Goal: Task Accomplishment & Management: Complete application form

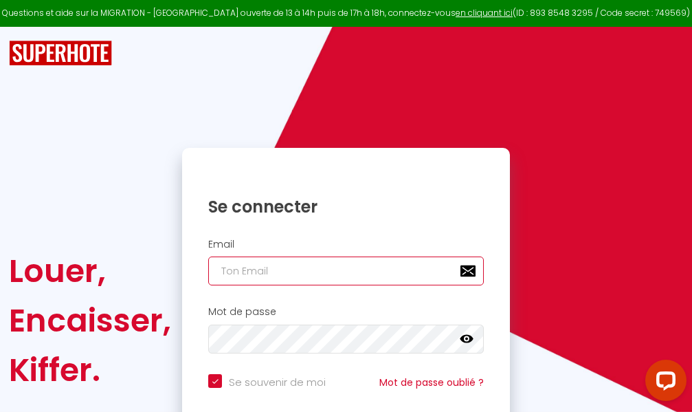
click at [327, 271] on input "email" at bounding box center [346, 270] width 276 height 29
type input "m"
checkbox input "true"
type input "ma"
checkbox input "true"
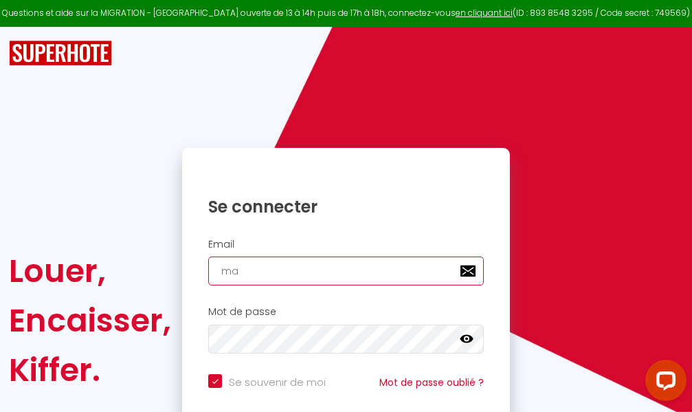
type input "mar"
checkbox input "true"
type input "marc"
checkbox input "true"
type input "marcd"
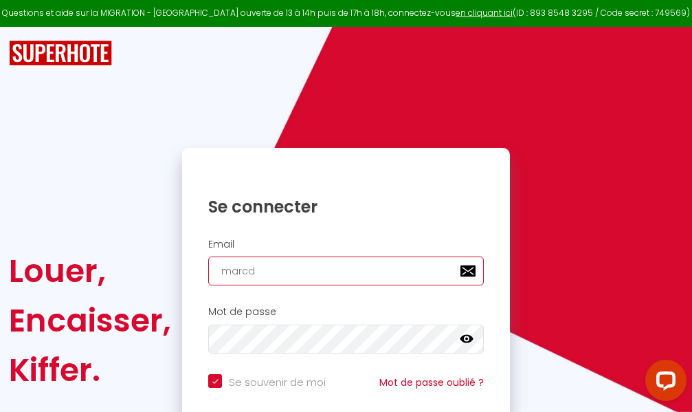
checkbox input "true"
type input "marcdp"
checkbox input "true"
type input "marcdpo"
checkbox input "true"
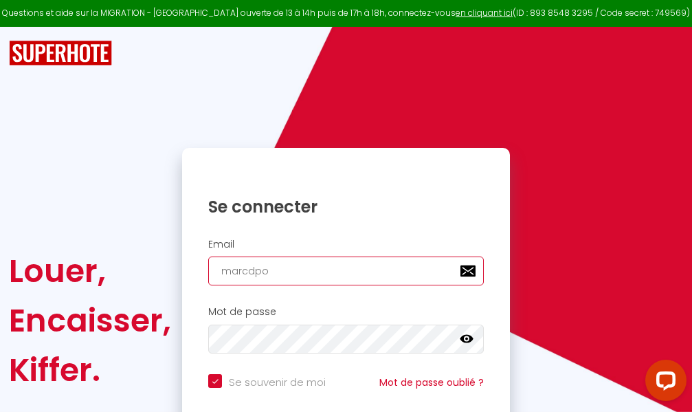
type input "marcdpoz"
checkbox input "true"
type input "marcdpoz."
checkbox input "true"
type input "marcdpoz.l"
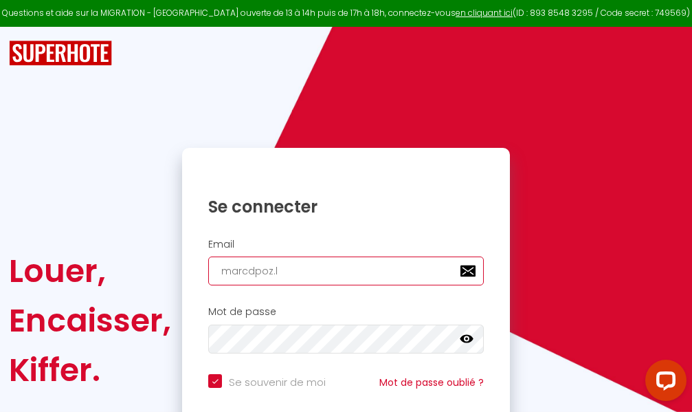
checkbox input "true"
type input "marcdpoz.lo"
checkbox input "true"
type input "marcdpoz.loc"
checkbox input "true"
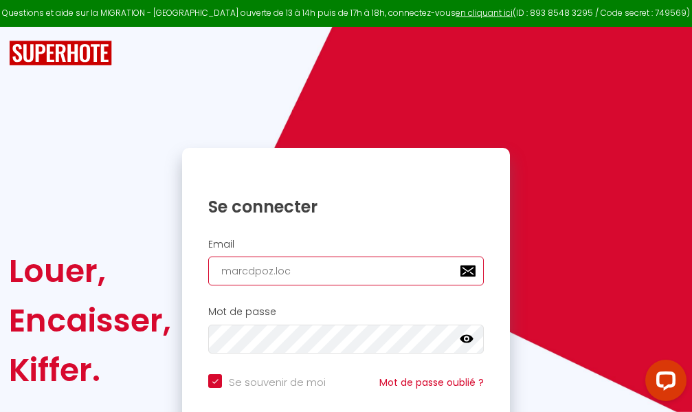
type input "marcdpoz.loca"
checkbox input "true"
type input "marcdpoz.locat"
checkbox input "true"
type input "marcdpoz.locati"
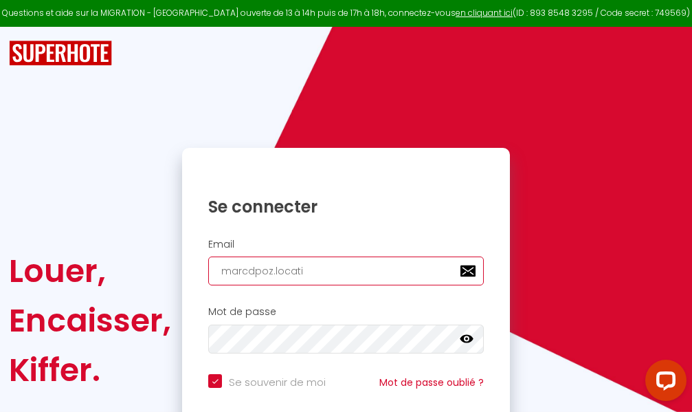
checkbox input "true"
type input "marcdpoz.locatio"
checkbox input "true"
type input "marcdpoz.location"
checkbox input "true"
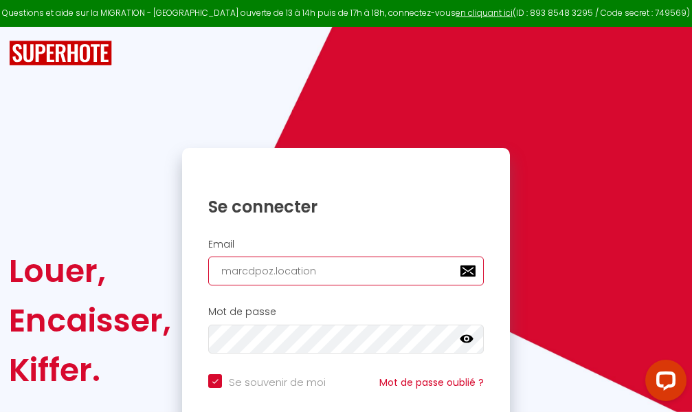
type input "marcdpoz.location@"
checkbox input "true"
type input "marcdpoz.location@g"
checkbox input "true"
type input "marcdpoz.location@gm"
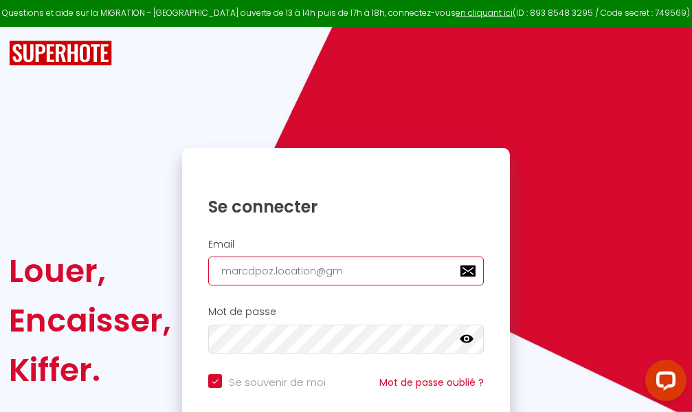
checkbox input "true"
type input "marcdpoz.location@gma"
checkbox input "true"
type input "marcdpoz.location@gmai"
checkbox input "true"
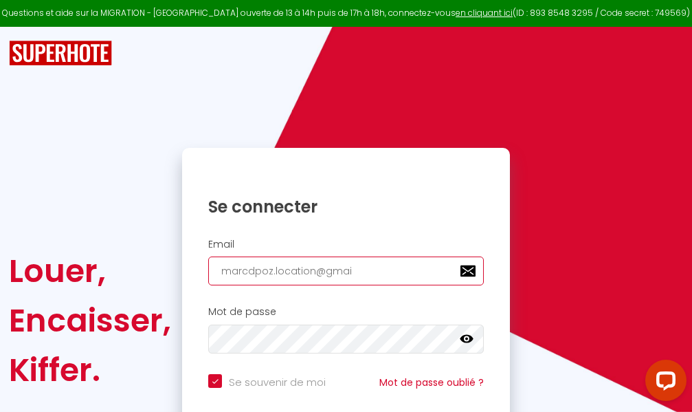
type input "[EMAIL_ADDRESS]"
checkbox input "true"
type input "[EMAIL_ADDRESS]."
checkbox input "true"
type input "marcdpoz.location@gmail.c"
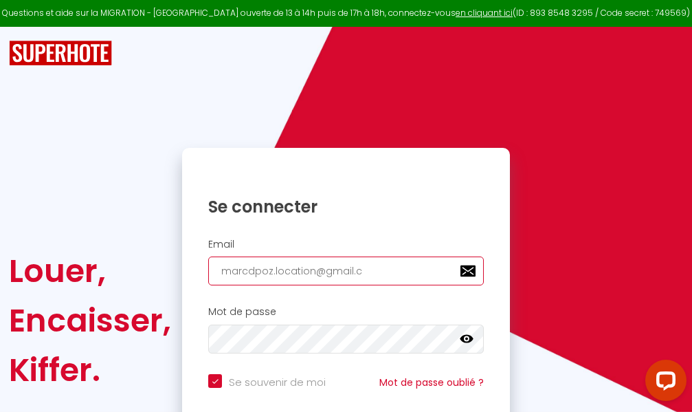
checkbox input "true"
type input "[EMAIL_ADDRESS][DOMAIN_NAME]"
checkbox input "true"
type input "[EMAIL_ADDRESS][DOMAIN_NAME]"
checkbox input "true"
